Goal: Obtain resource: Download file/media

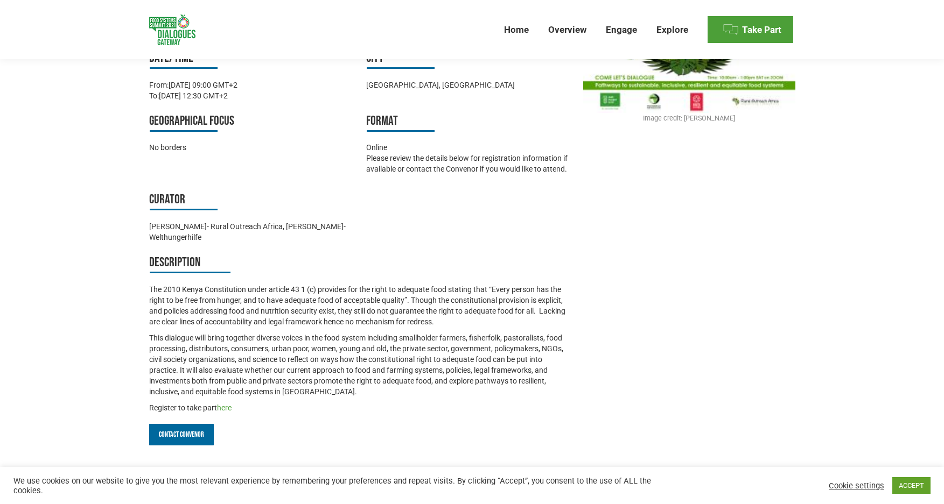
scroll to position [657, 0]
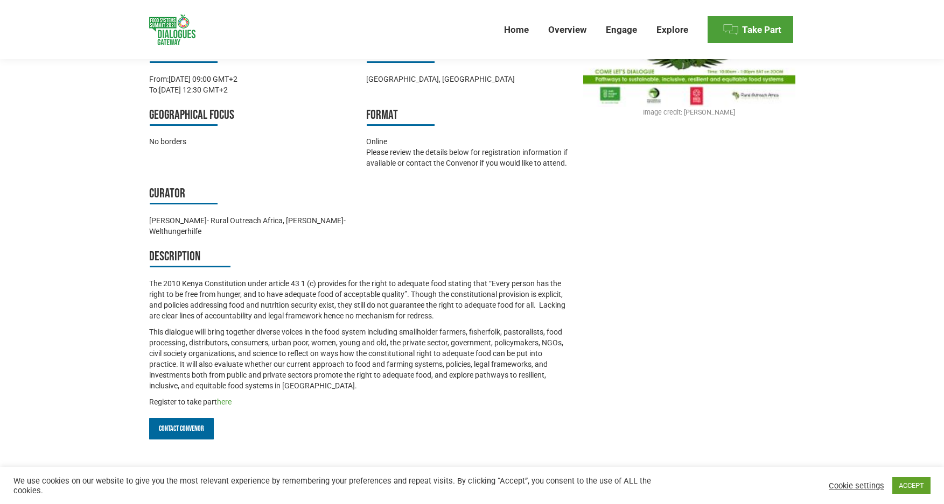
click at [406, 327] on p "This dialogue will bring together diverse voices in the food system including s…" at bounding box center [361, 359] width 424 height 65
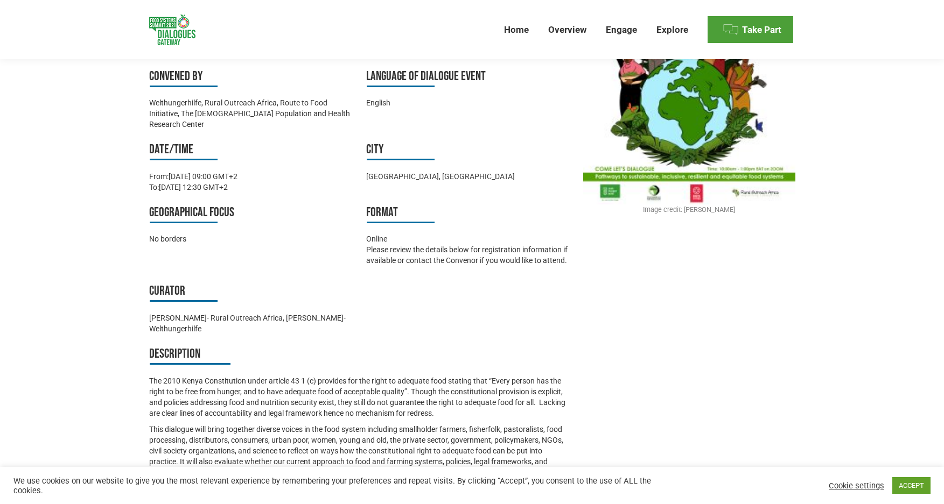
scroll to position [565, 0]
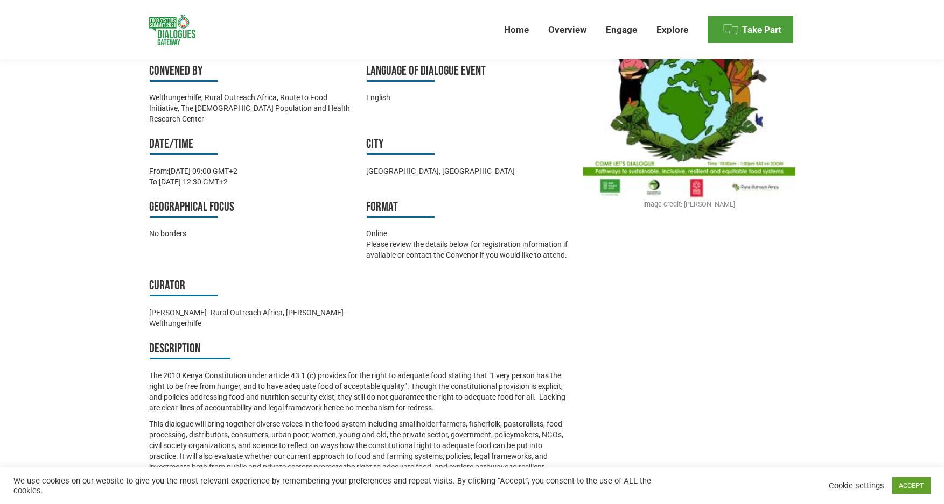
click at [465, 225] on div "Format Online Please review the details below for registration information if a…" at bounding box center [469, 232] width 206 height 68
click at [455, 239] on p "Please review the details below for registration information if available or co…" at bounding box center [469, 250] width 206 height 22
click at [380, 228] on div "Online" at bounding box center [469, 233] width 206 height 11
drag, startPoint x: 383, startPoint y: 206, endPoint x: 523, endPoint y: 224, distance: 141.1
click at [523, 224] on div "Format Online Please review the details below for registration information if a…" at bounding box center [469, 232] width 206 height 68
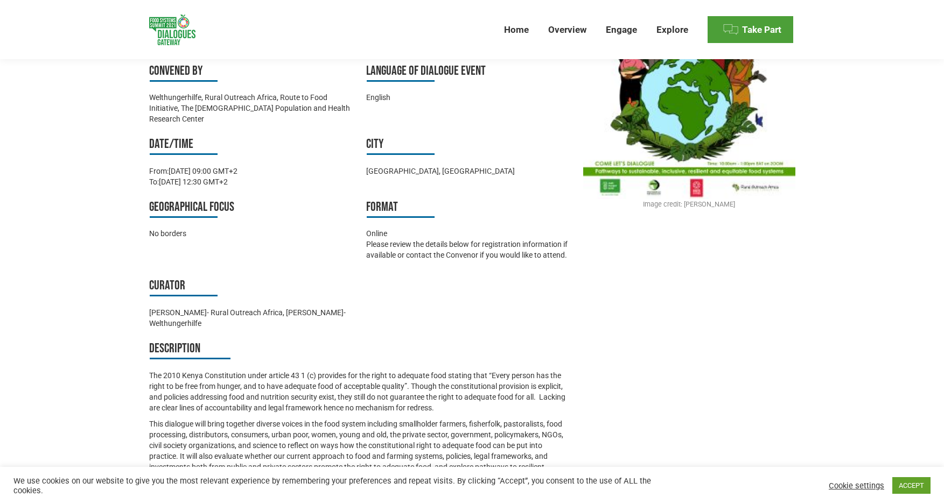
click at [502, 277] on div "Curator [PERSON_NAME]- Rural Outreach [GEOGRAPHIC_DATA], [PERSON_NAME]- Welthun…" at bounding box center [361, 303] width 424 height 52
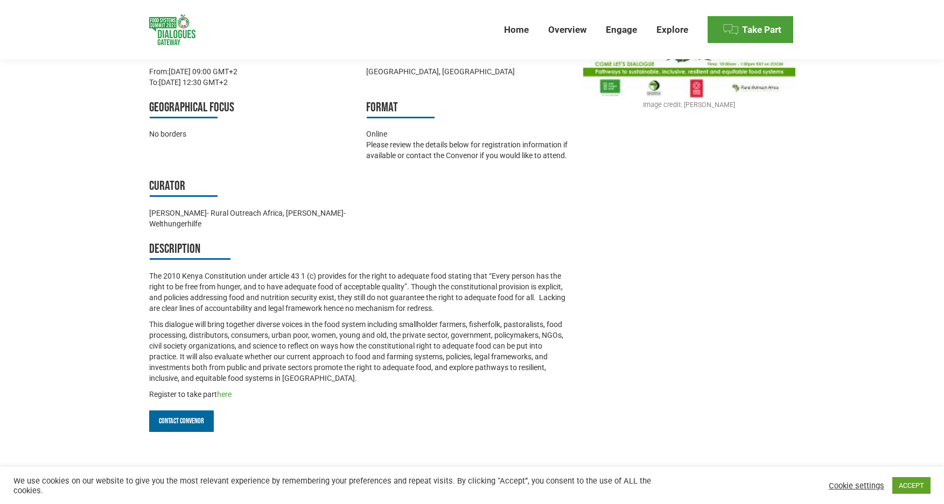
scroll to position [664, 0]
click at [338, 340] on p "This dialogue will bring together diverse voices in the food system including s…" at bounding box center [361, 352] width 424 height 65
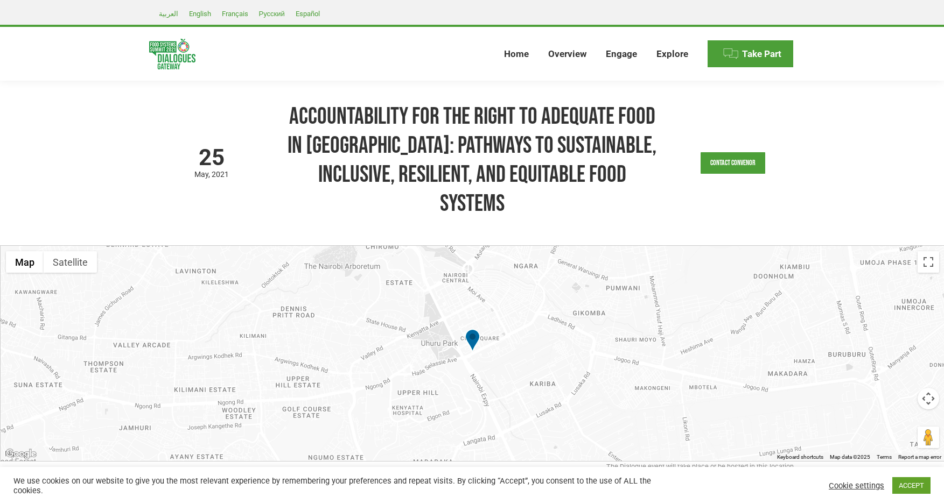
scroll to position [0, 0]
click at [476, 145] on h1 "Accountability for the right to adequate food in [GEOGRAPHIC_DATA]: Pathways to…" at bounding box center [472, 160] width 375 height 116
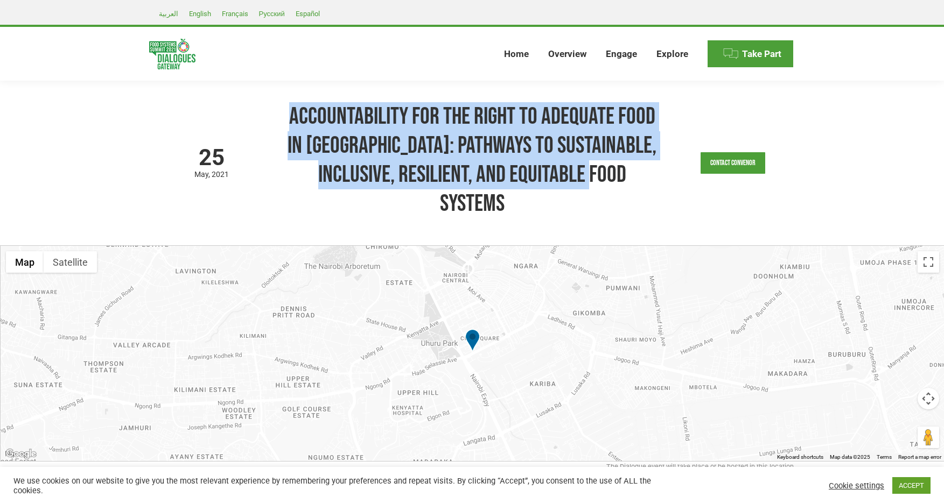
drag, startPoint x: 290, startPoint y: 111, endPoint x: 619, endPoint y: 171, distance: 334.9
click at [619, 171] on h1 "Accountability for the right to adequate food in [GEOGRAPHIC_DATA]: Pathways to…" at bounding box center [472, 160] width 375 height 116
copy h1 "Accountability for the right to adequate food in [GEOGRAPHIC_DATA]: Pathways to…"
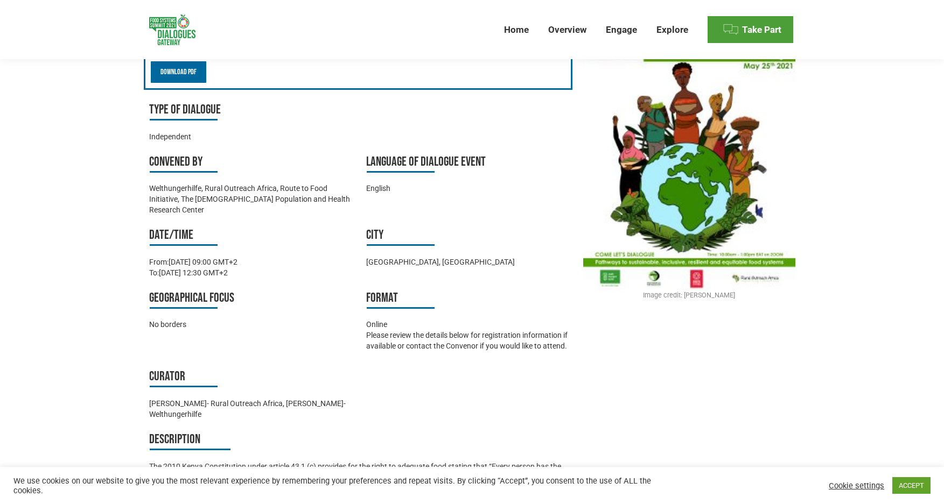
scroll to position [185, 0]
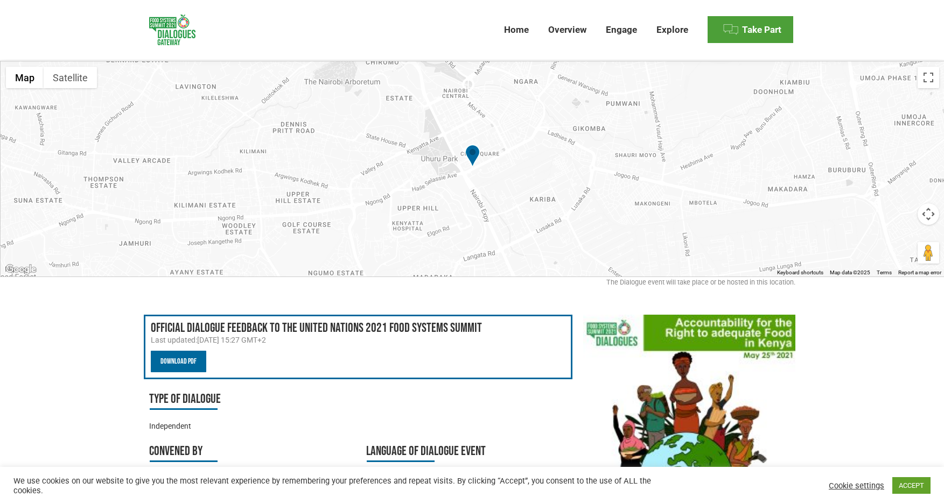
click at [177, 351] on link "Download PDF" at bounding box center [178, 362] width 55 height 22
